Goal: Find specific page/section: Find specific page/section

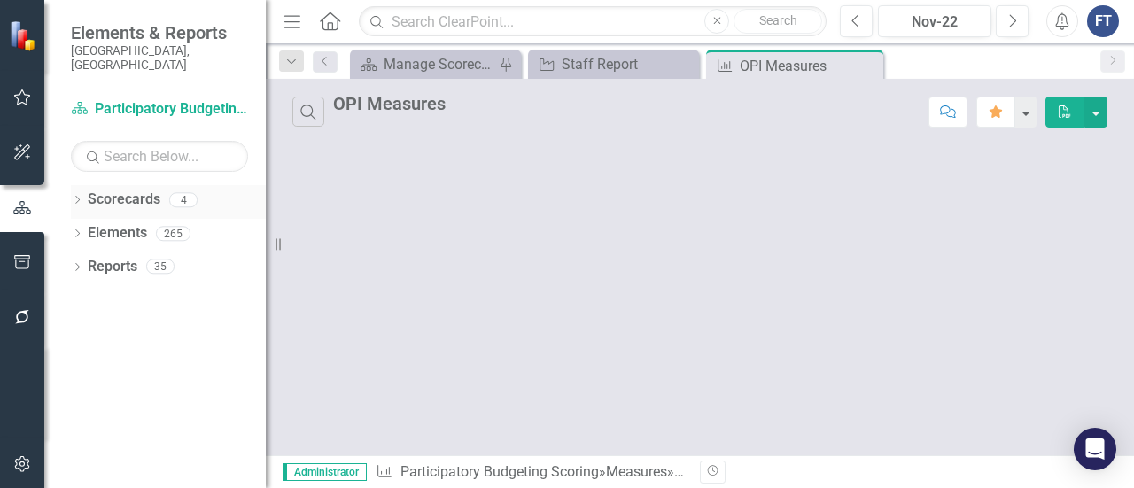
click at [77, 197] on icon "Dropdown" at bounding box center [77, 202] width 12 height 10
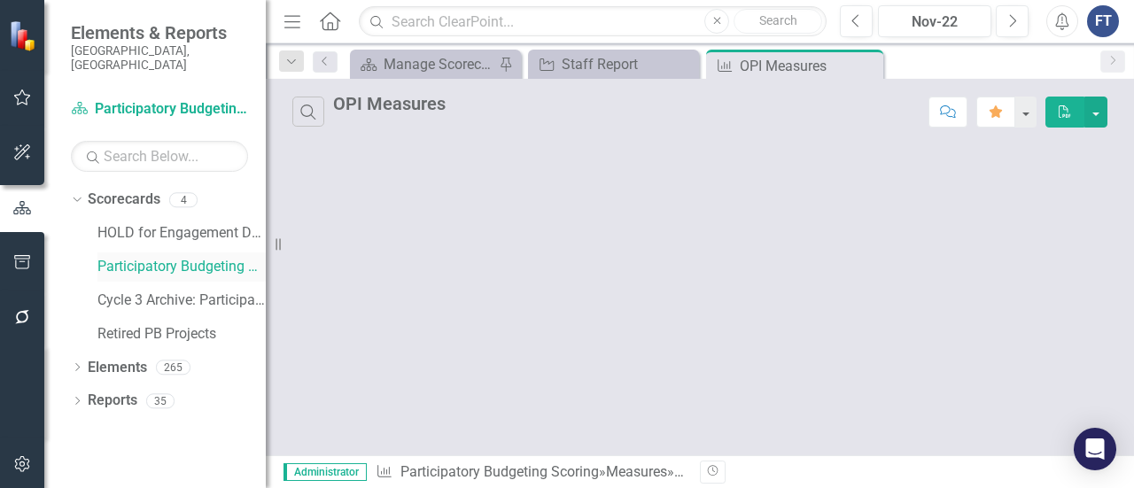
click at [133, 257] on link "Participatory Budgeting Scoring" at bounding box center [181, 267] width 168 height 20
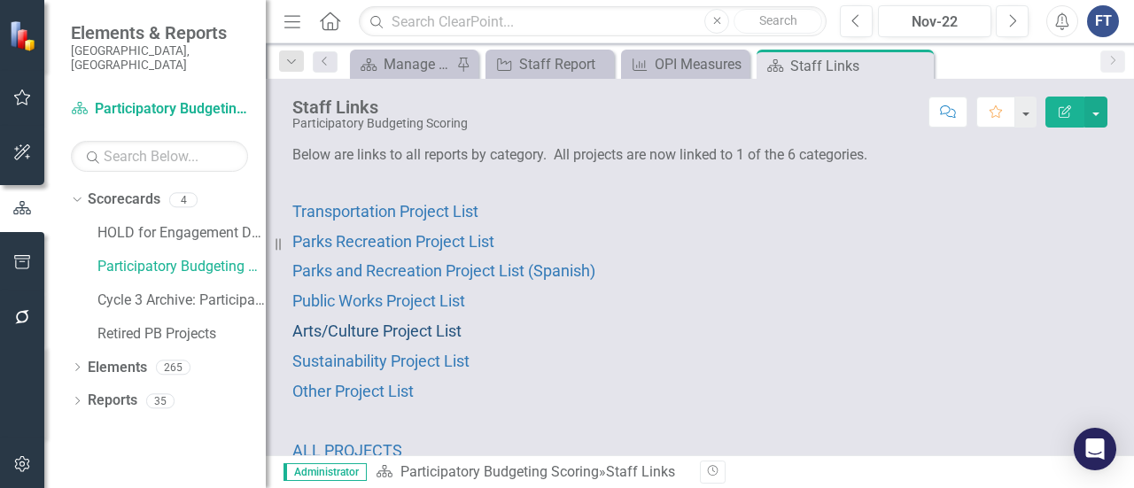
click at [326, 325] on span "Arts/Culture Project List" at bounding box center [376, 331] width 169 height 19
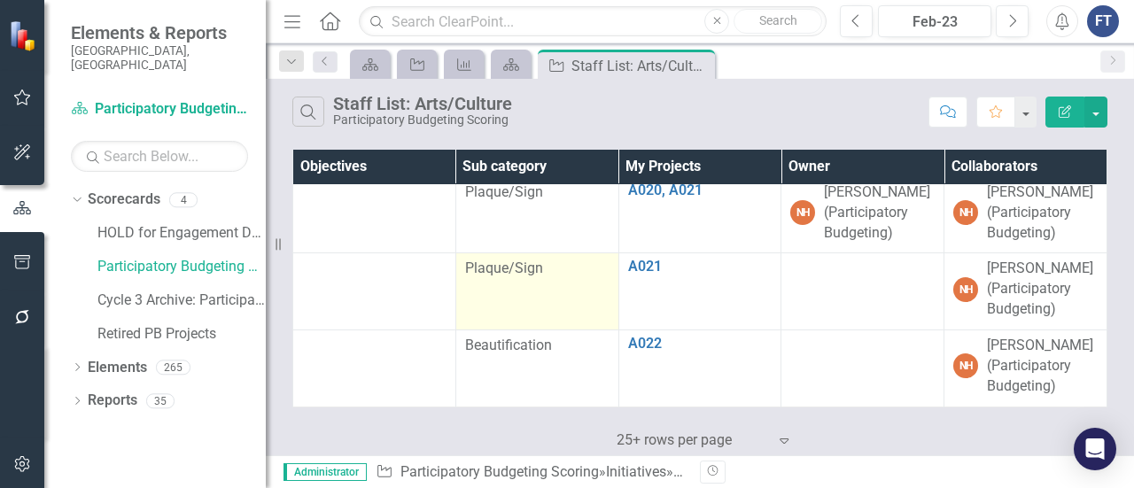
scroll to position [1500, 0]
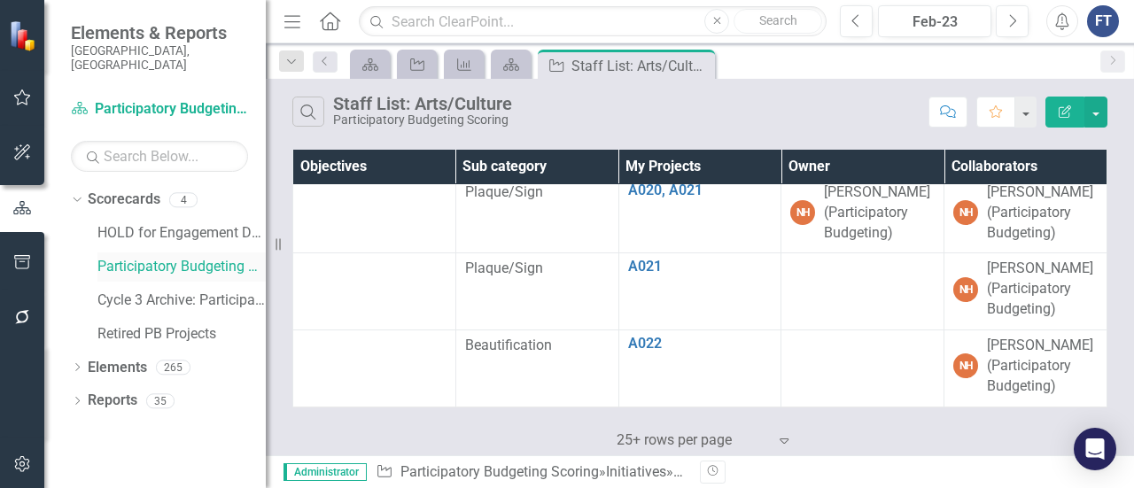
click at [136, 261] on link "Participatory Budgeting Scoring" at bounding box center [181, 267] width 168 height 20
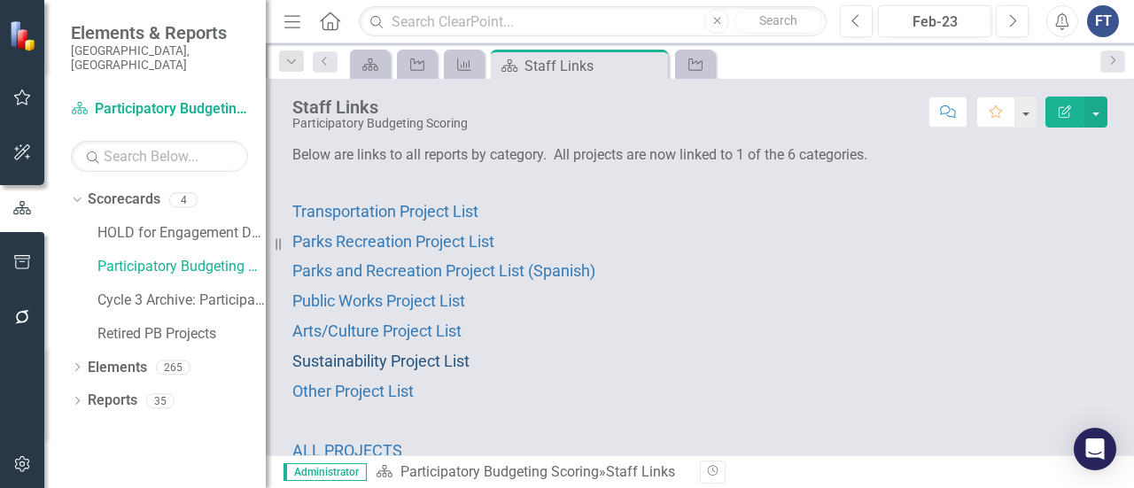
click at [337, 361] on span "Sustainability Project List" at bounding box center [380, 361] width 177 height 19
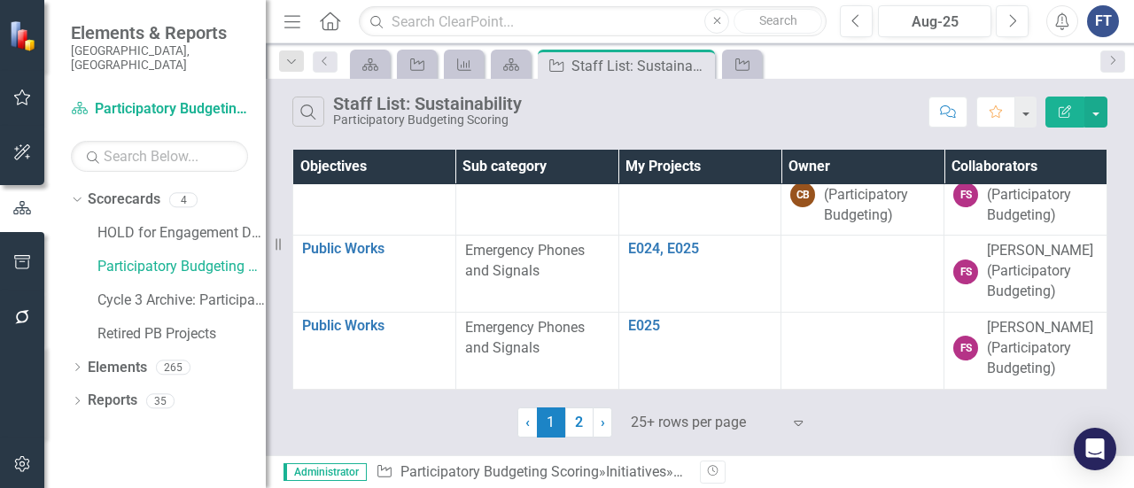
scroll to position [1790, 0]
click at [574, 429] on link "2" at bounding box center [579, 423] width 28 height 30
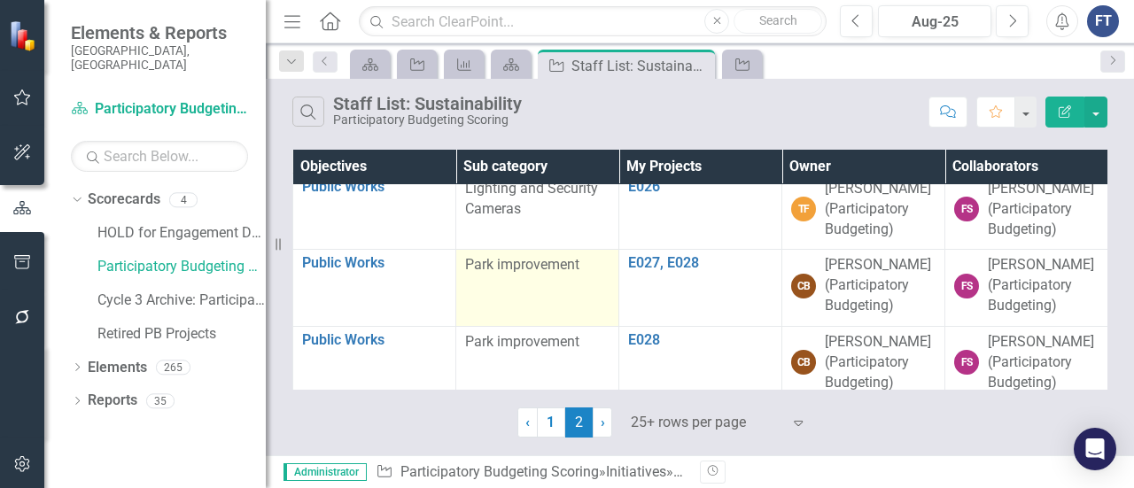
scroll to position [0, 0]
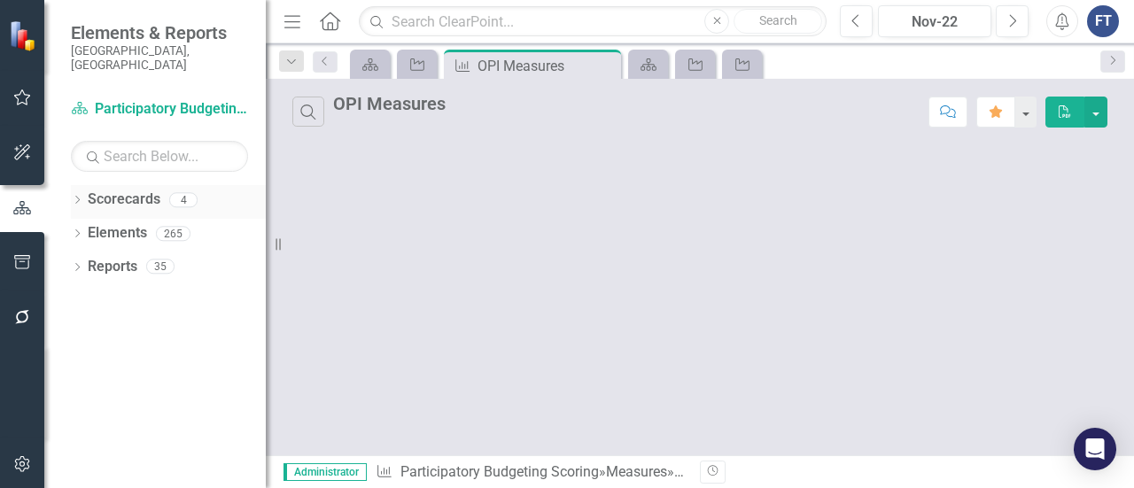
click at [75, 197] on icon "Dropdown" at bounding box center [77, 202] width 12 height 10
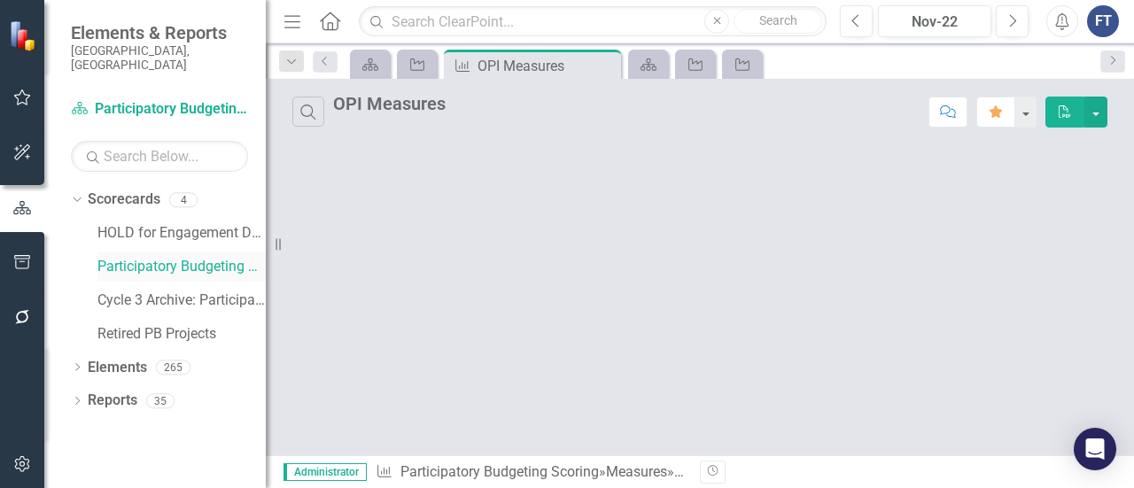
click at [162, 257] on link "Participatory Budgeting Scoring" at bounding box center [181, 267] width 168 height 20
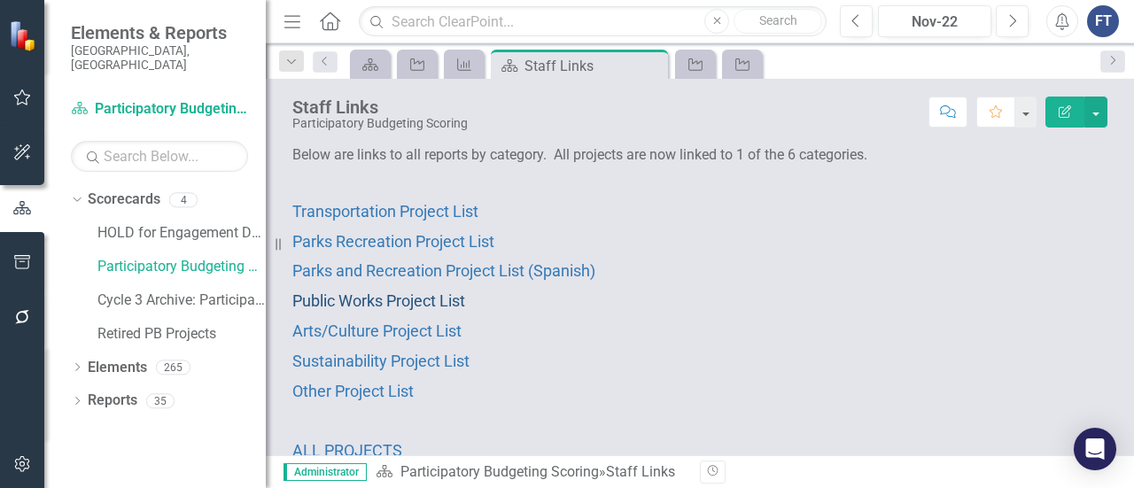
click at [360, 293] on span "Public Works Project List" at bounding box center [378, 301] width 173 height 19
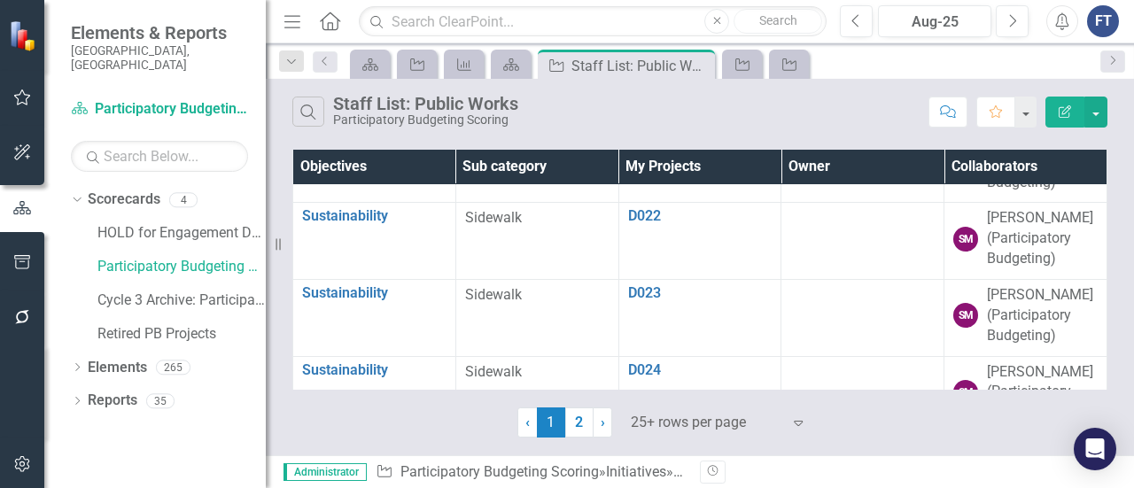
scroll to position [1684, 0]
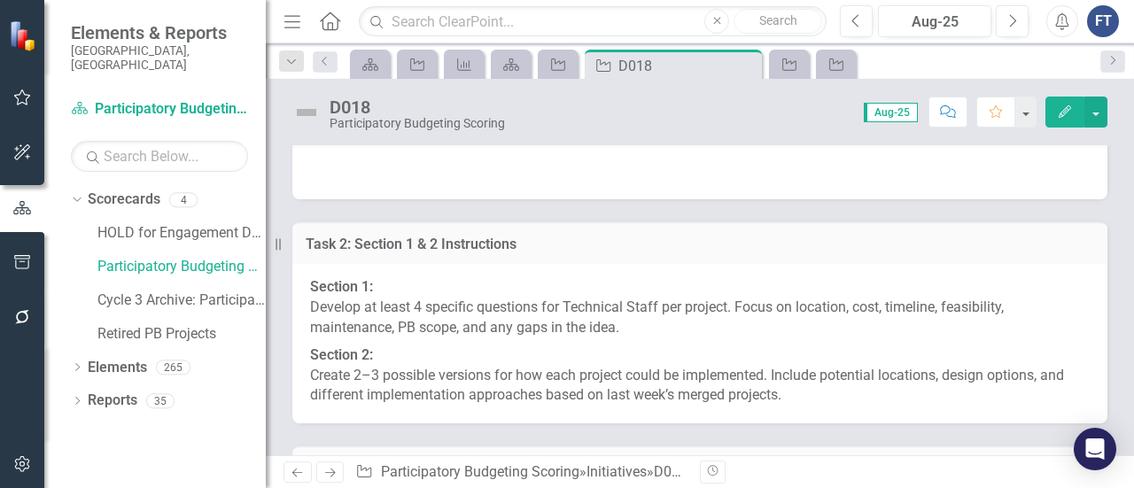
scroll to position [10458, 0]
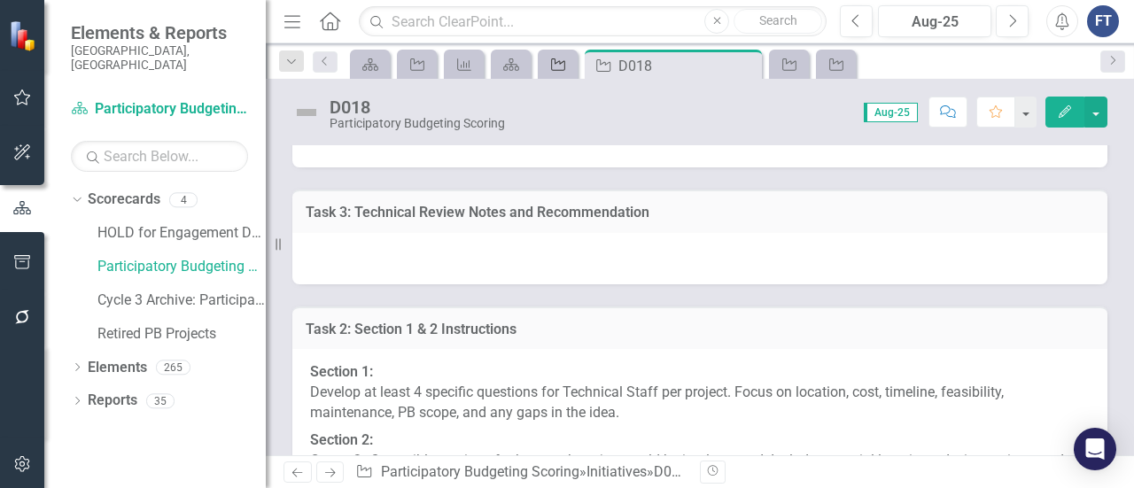
click at [556, 65] on icon "Initiative" at bounding box center [559, 65] width 18 height 14
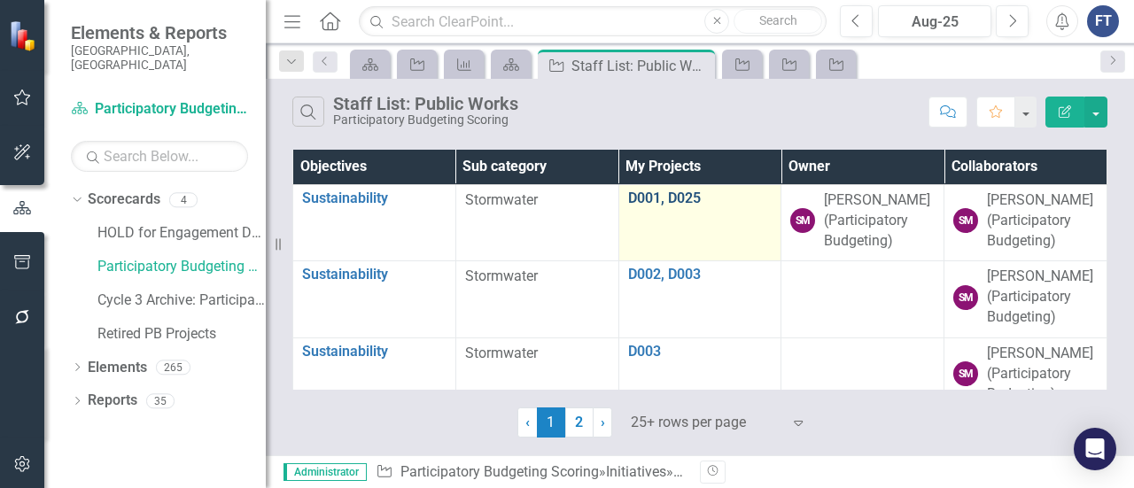
click at [656, 201] on link "D001, D025" at bounding box center [700, 199] width 144 height 16
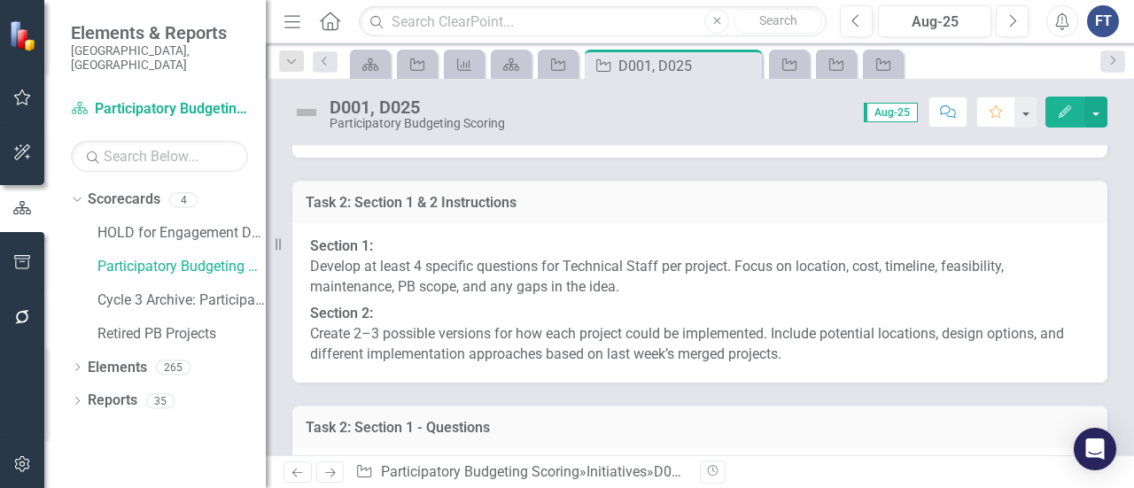
scroll to position [10724, 0]
